Goal: Task Accomplishment & Management: Manage account settings

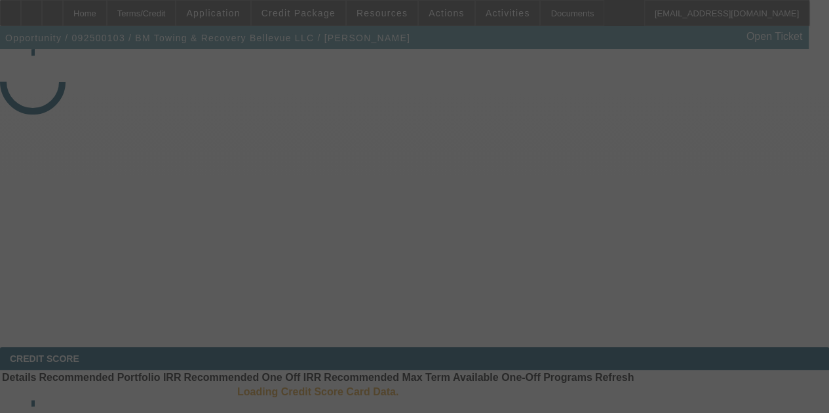
select select "3"
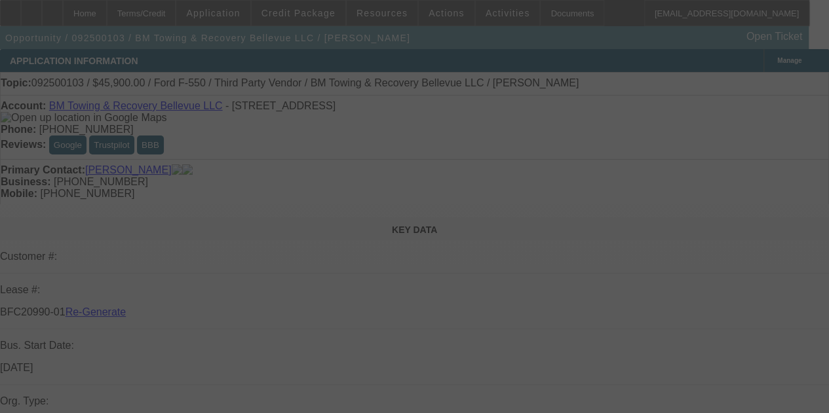
click at [660, 117] on div at bounding box center [414, 206] width 829 height 413
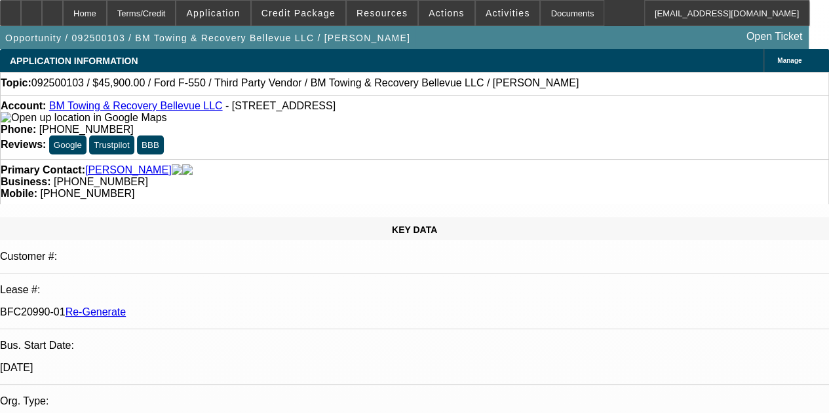
select select "0.15"
select select "2"
select select "0.1"
select select "4"
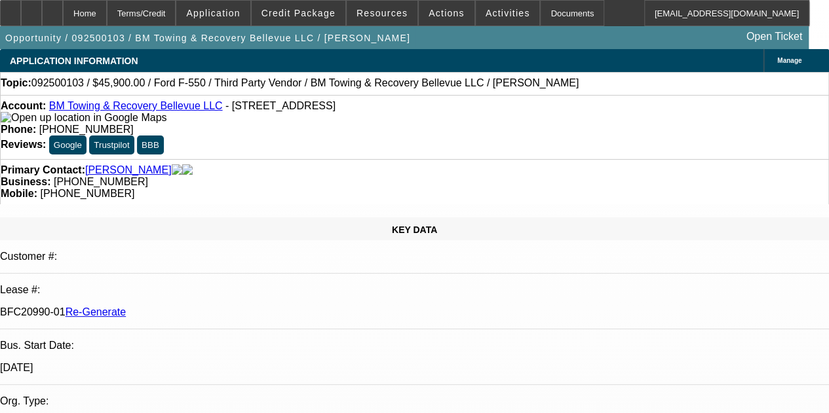
click at [387, 12] on span "Resources" at bounding box center [381, 13] width 51 height 10
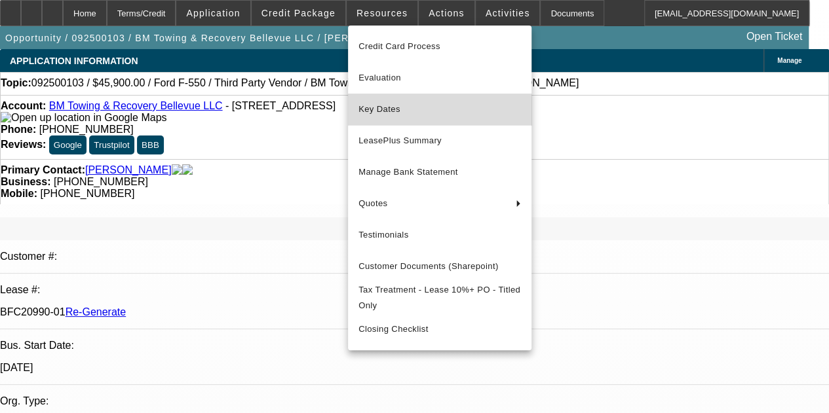
click at [385, 109] on span "Key Dates" at bounding box center [439, 110] width 162 height 16
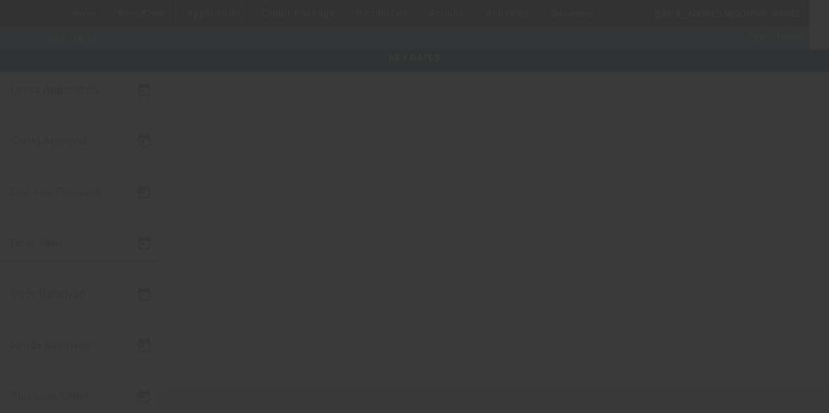
type input "[DATE]"
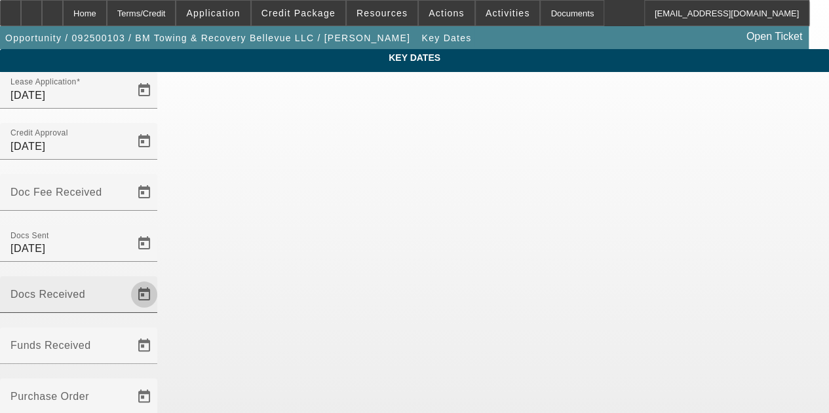
click at [160, 279] on span "Open calendar" at bounding box center [143, 294] width 31 height 31
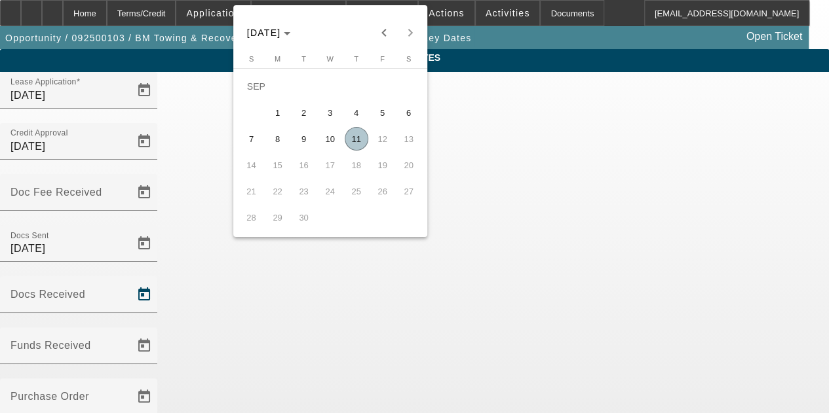
click at [351, 145] on span "11" at bounding box center [357, 139] width 24 height 24
type input "[DATE]"
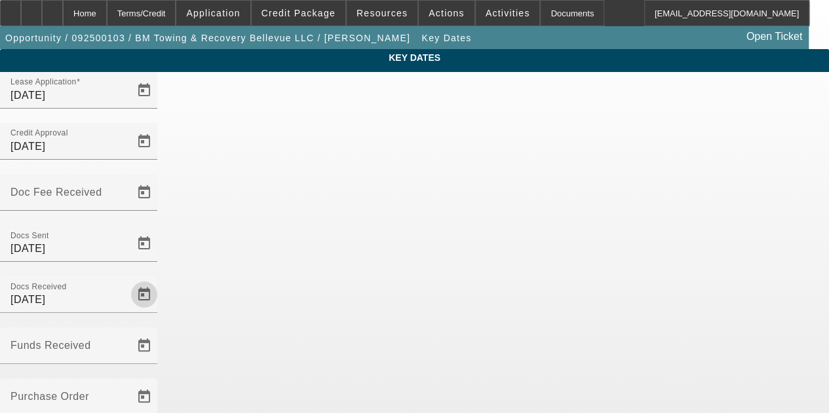
scroll to position [85, 0]
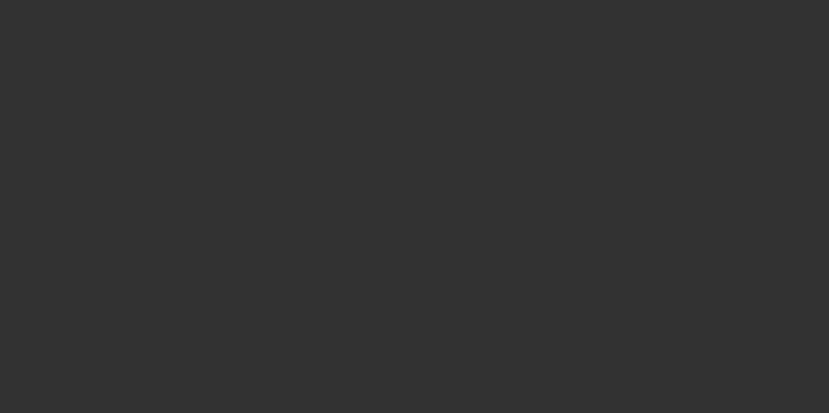
select select "3"
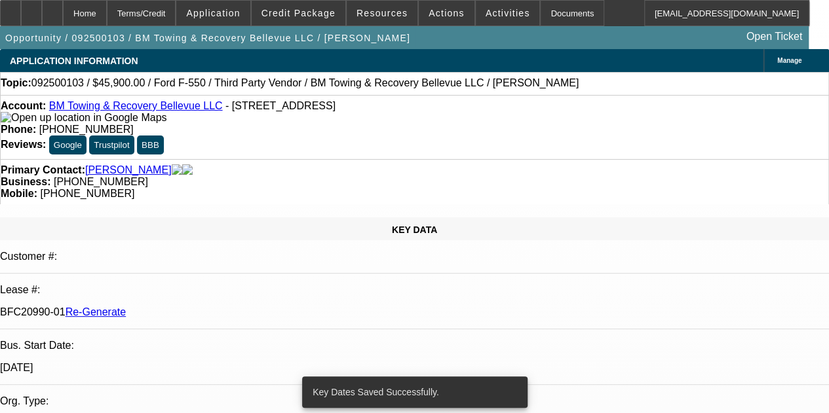
select select "0.15"
select select "2"
select select "0.1"
select select "4"
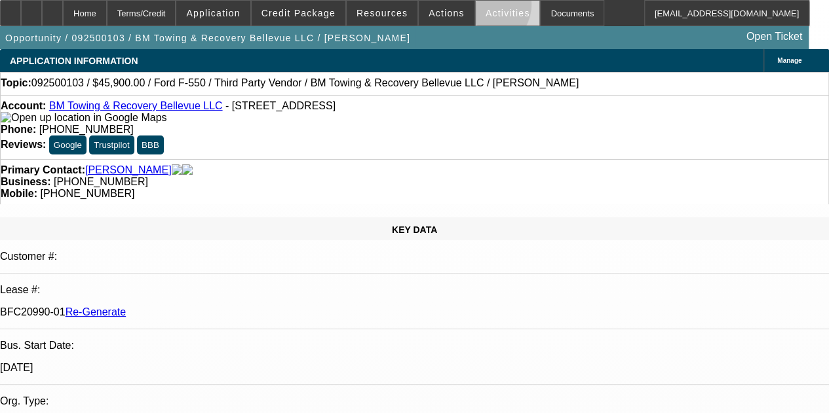
click at [476, 7] on span at bounding box center [508, 12] width 64 height 31
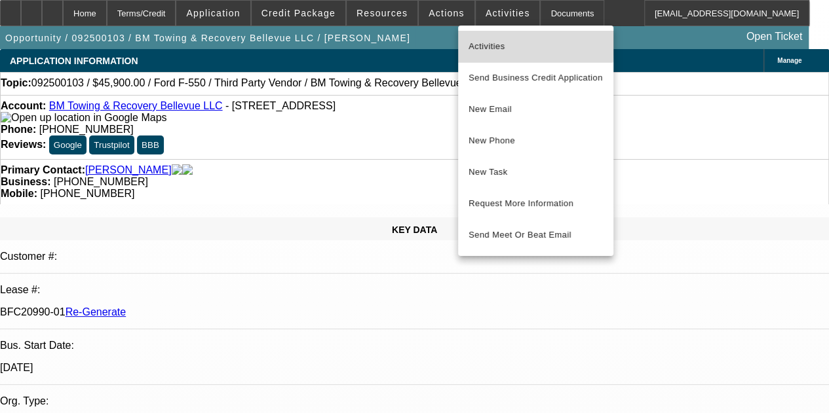
click at [474, 41] on span "Activities" at bounding box center [535, 47] width 134 height 16
